Goal: Transaction & Acquisition: Book appointment/travel/reservation

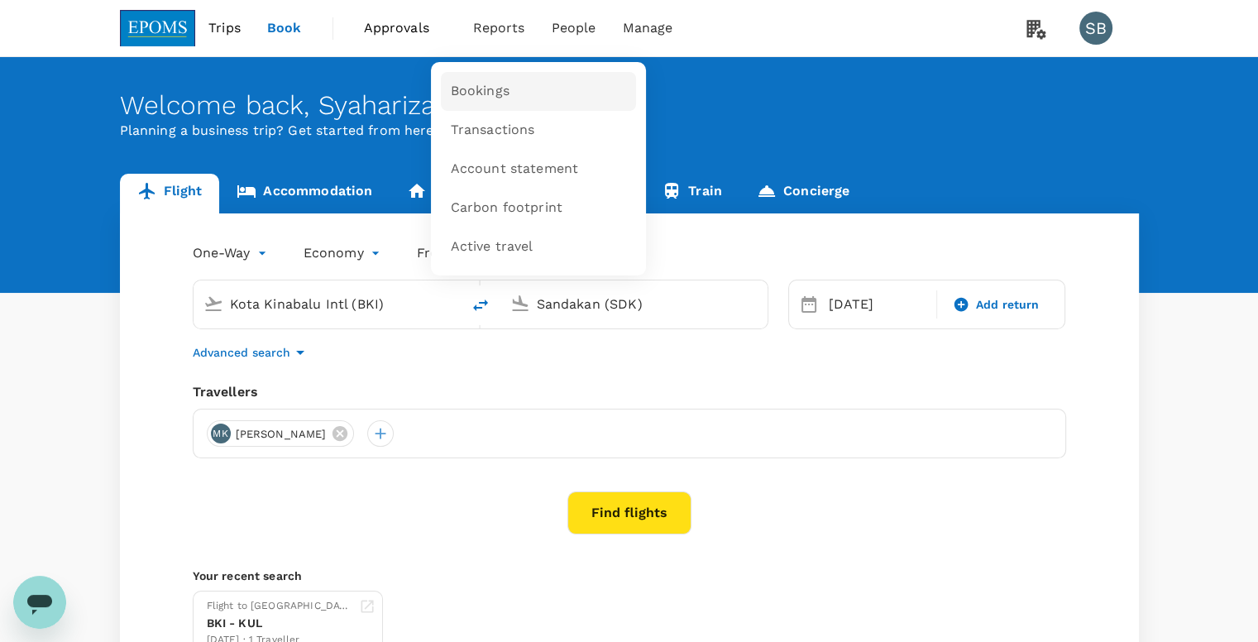
click at [512, 91] on link "Bookings" at bounding box center [538, 91] width 195 height 39
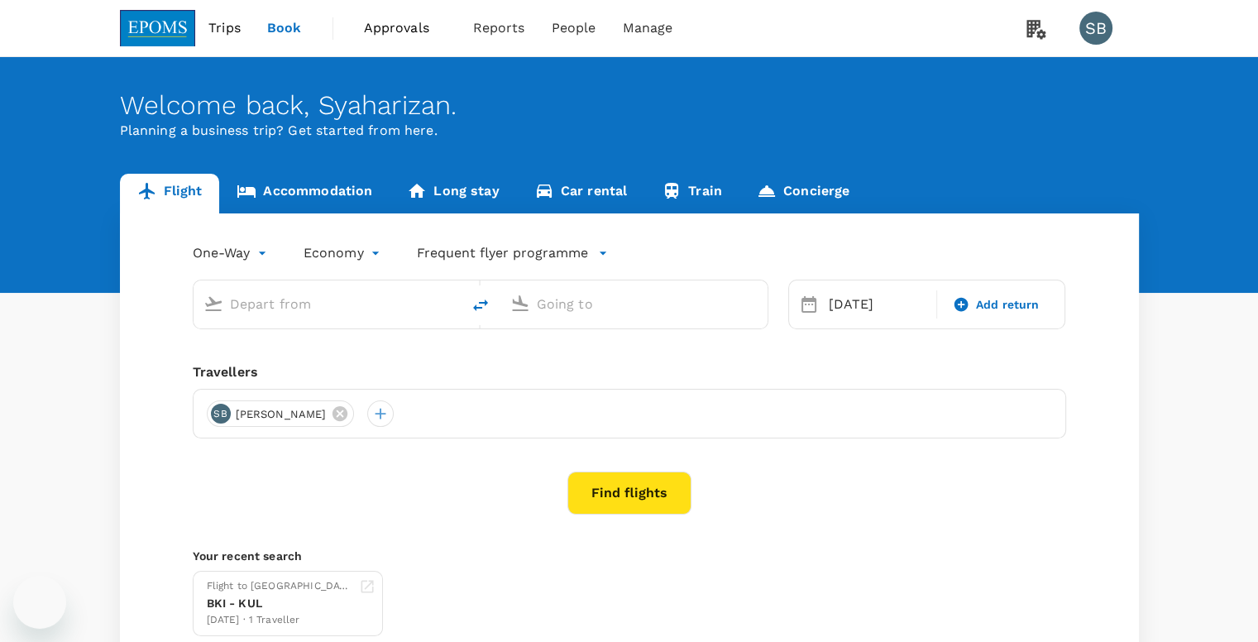
type input "Kota Kinabalu Intl (BKI)"
type input "Sandakan (SDK)"
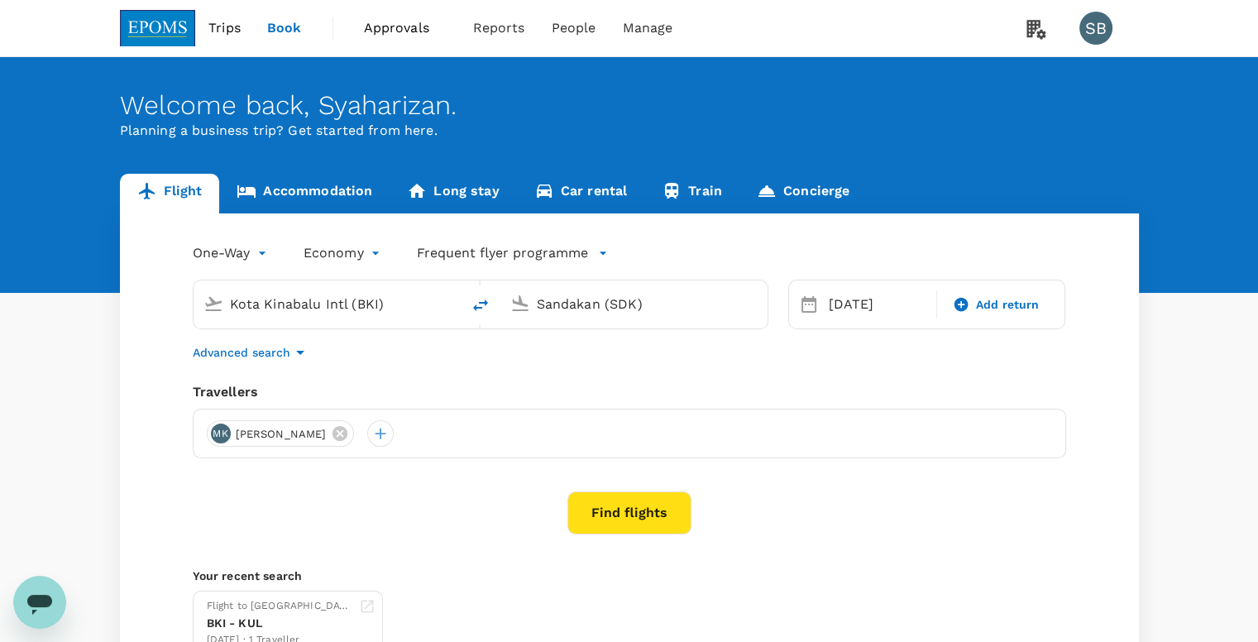
drag, startPoint x: 391, startPoint y: 303, endPoint x: 194, endPoint y: 289, distance: 197.4
click at [194, 289] on div "Kota Kinabalu Intl (BKI)" at bounding box center [327, 304] width 267 height 48
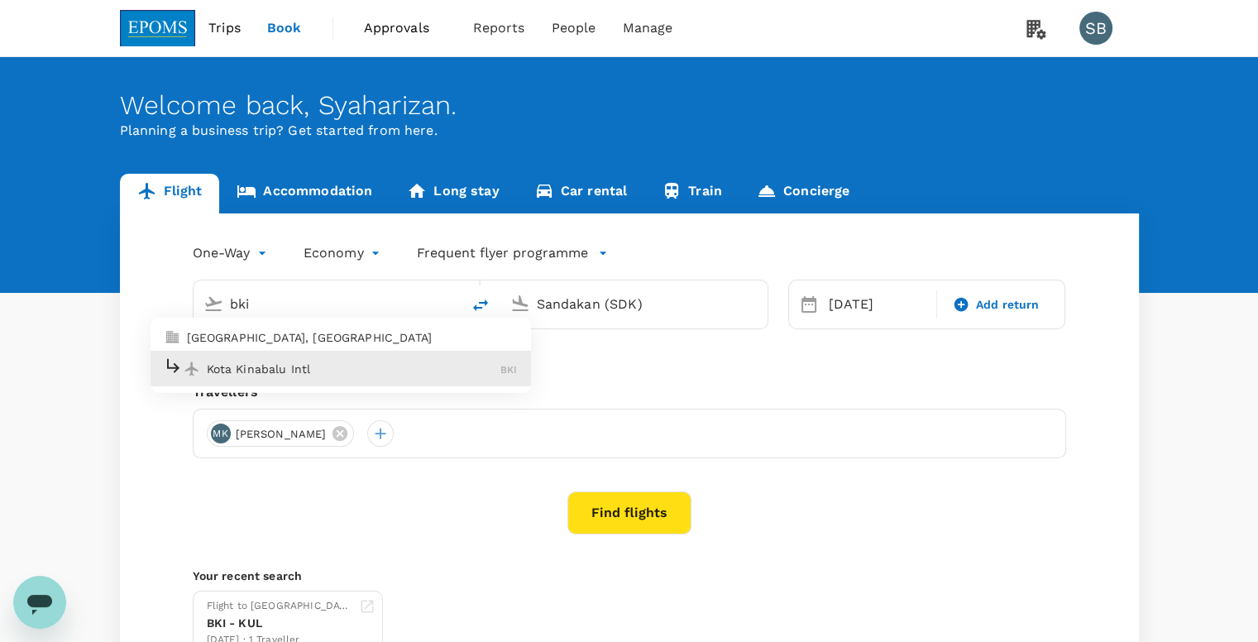
click at [418, 370] on p "Kota Kinabalu Intl" at bounding box center [354, 369] width 294 height 17
type input "Kota Kinabalu Intl (BKI)"
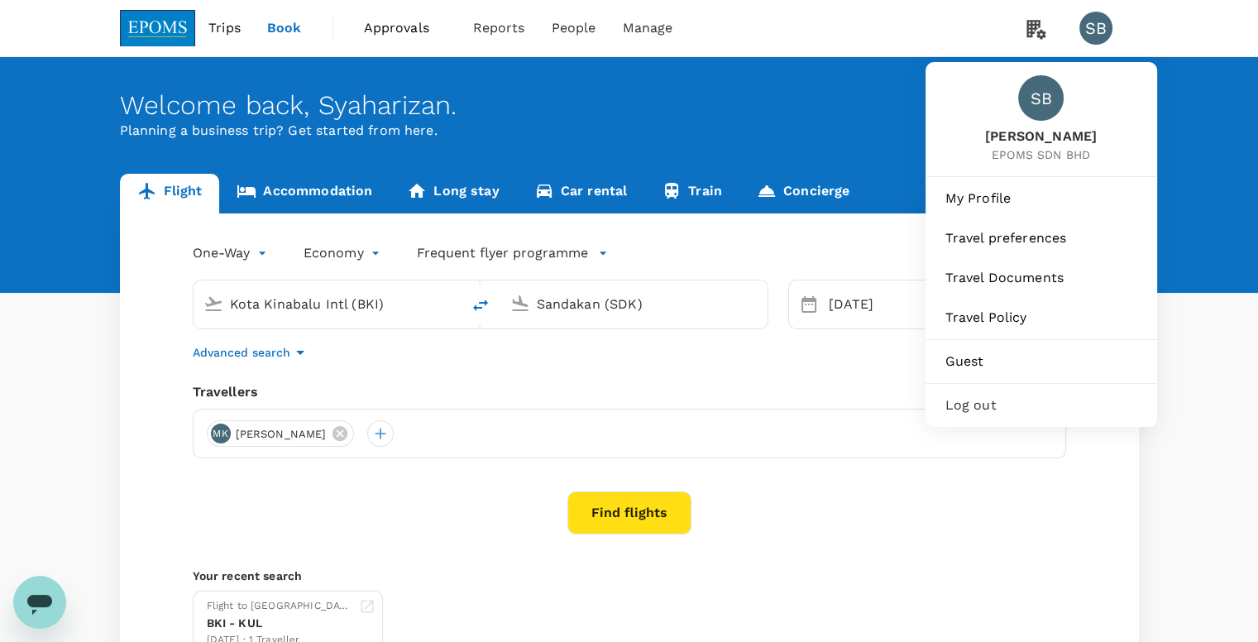
click at [1105, 41] on div "SB" at bounding box center [1095, 28] width 33 height 33
click at [1081, 10] on li "SB" at bounding box center [1102, 28] width 73 height 56
click at [1098, 41] on div "SB" at bounding box center [1095, 28] width 33 height 33
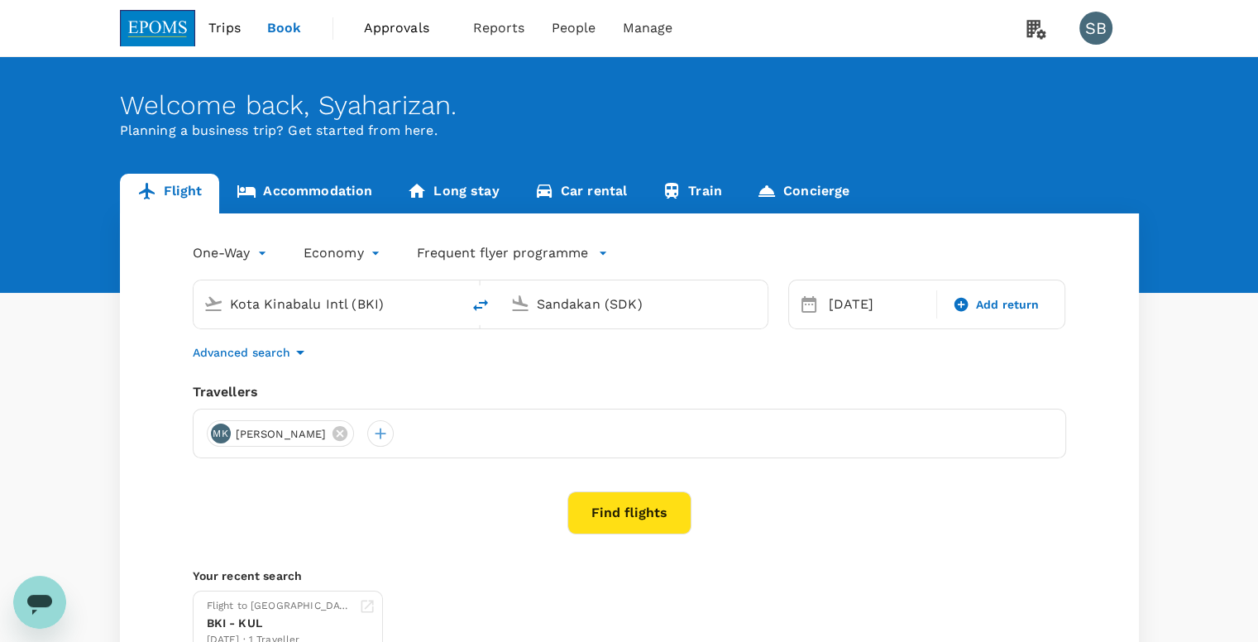
click at [1098, 41] on div "SB" at bounding box center [1095, 28] width 33 height 33
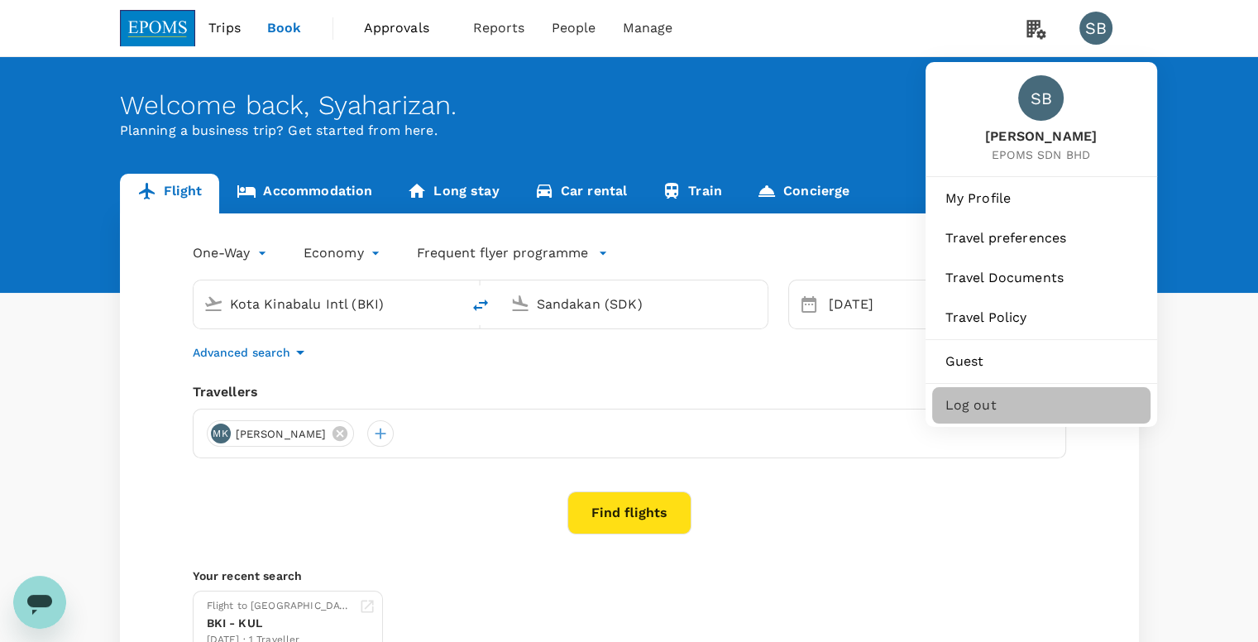
click at [1040, 404] on span "Log out" at bounding box center [1041, 405] width 192 height 20
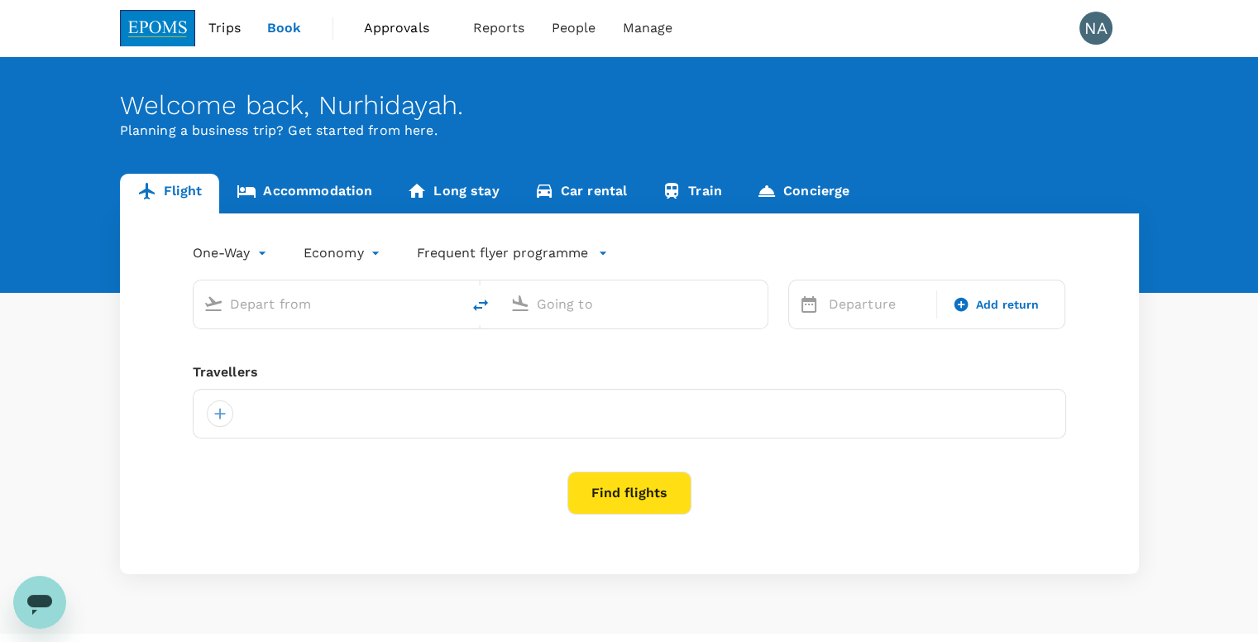
type input "roundtrip"
type input "Kuala Lumpur Intl (KUL)"
type input "Kota Kinabalu Intl (BKI)"
